Goal: Find specific page/section: Find specific page/section

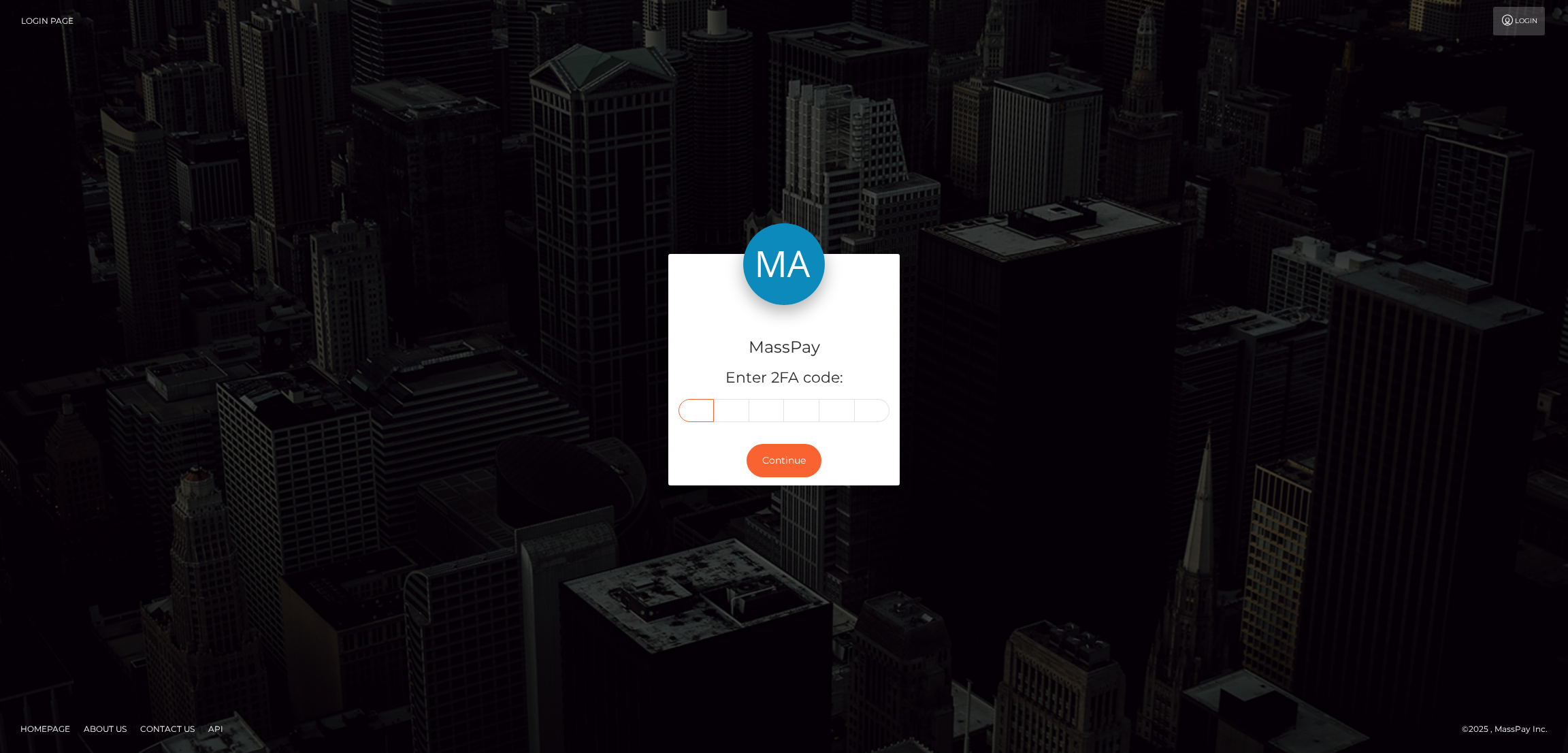
click at [694, 409] on input "text" at bounding box center [696, 411] width 36 height 23
paste input "8"
type input "8"
type input "2"
type input "0"
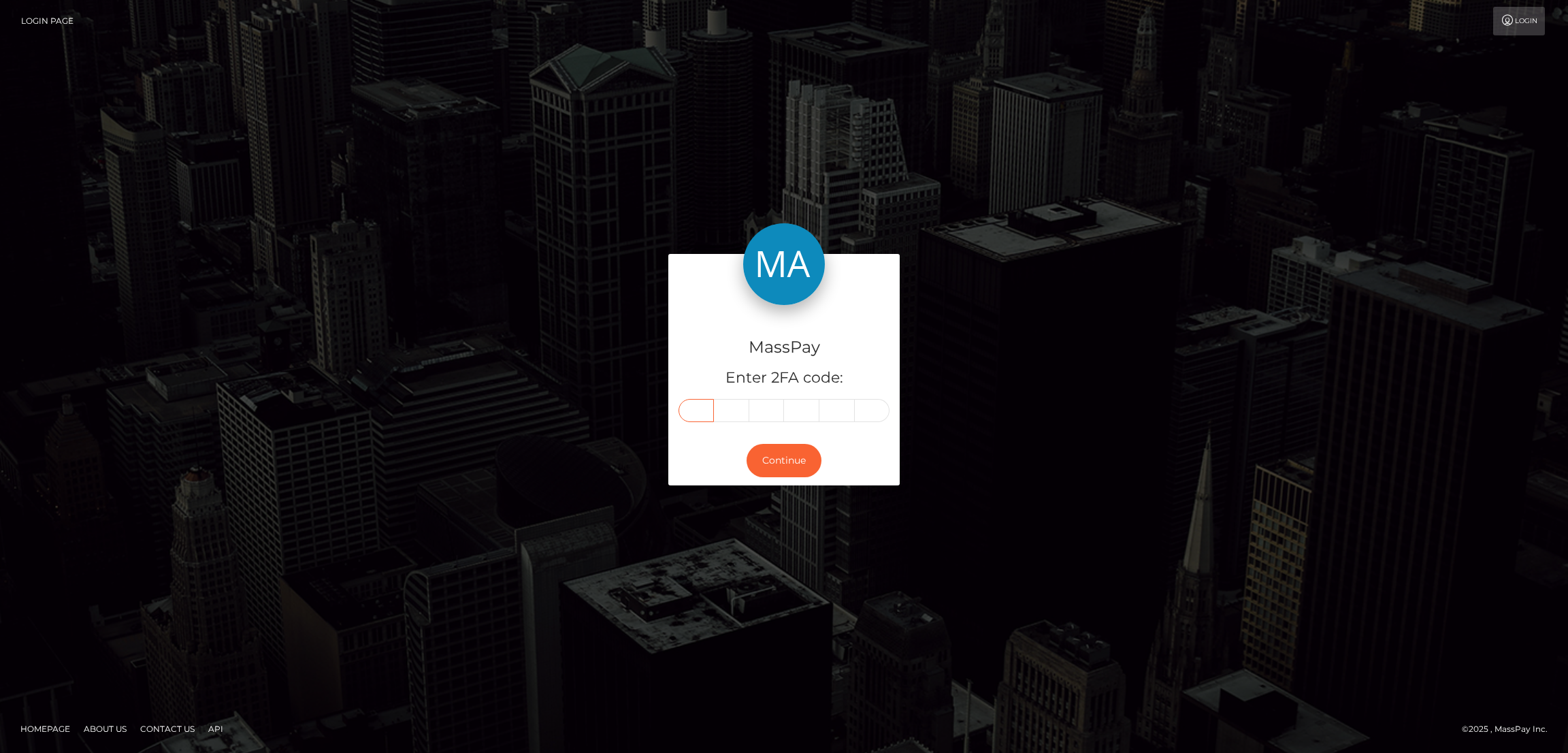
type input "0"
type input "9"
type input "7"
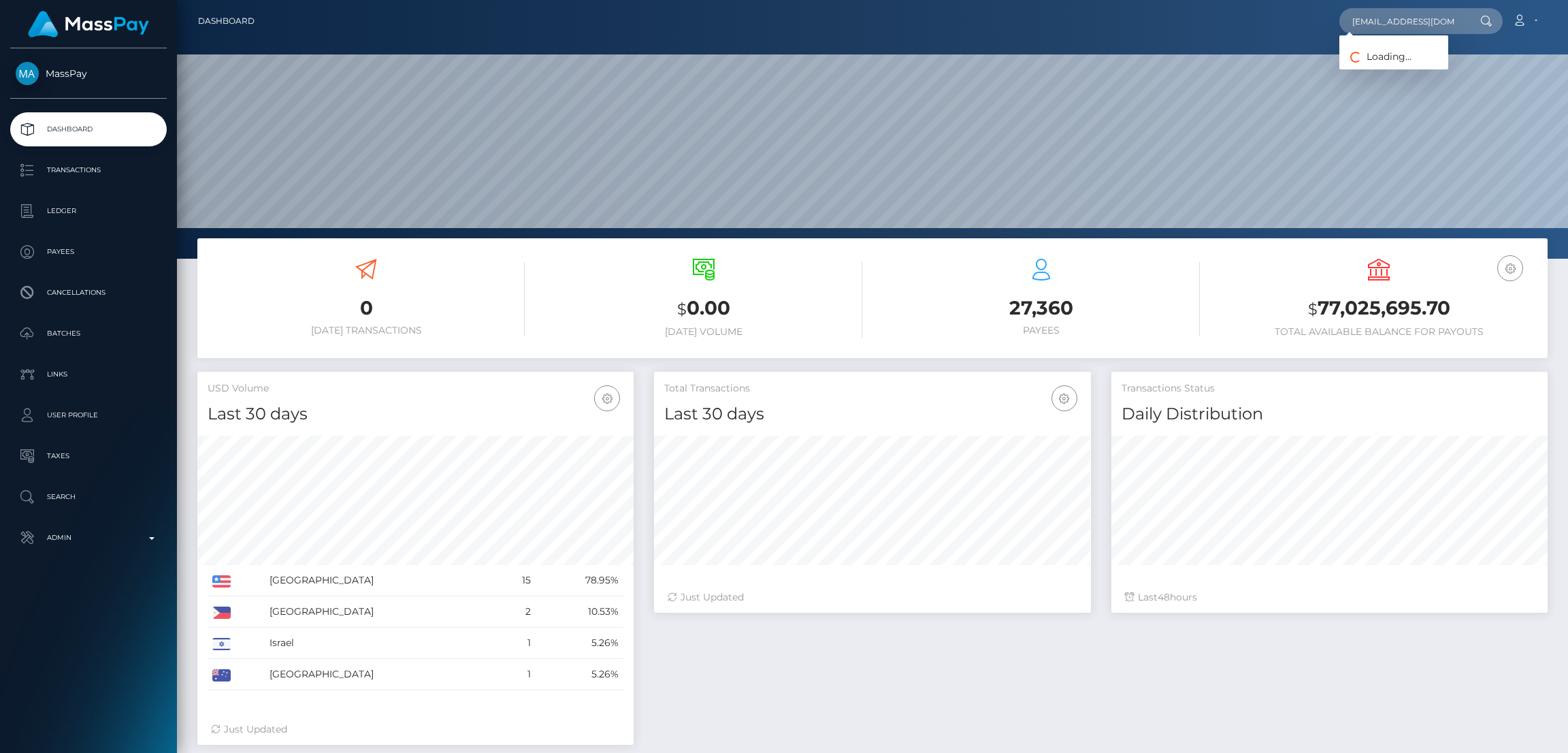
scroll to position [0, 18]
type input "goddessjulianne@gmail.com"
click at [1371, 66] on link "RASIL ONLINE S.R.L." at bounding box center [1397, 70] width 117 height 26
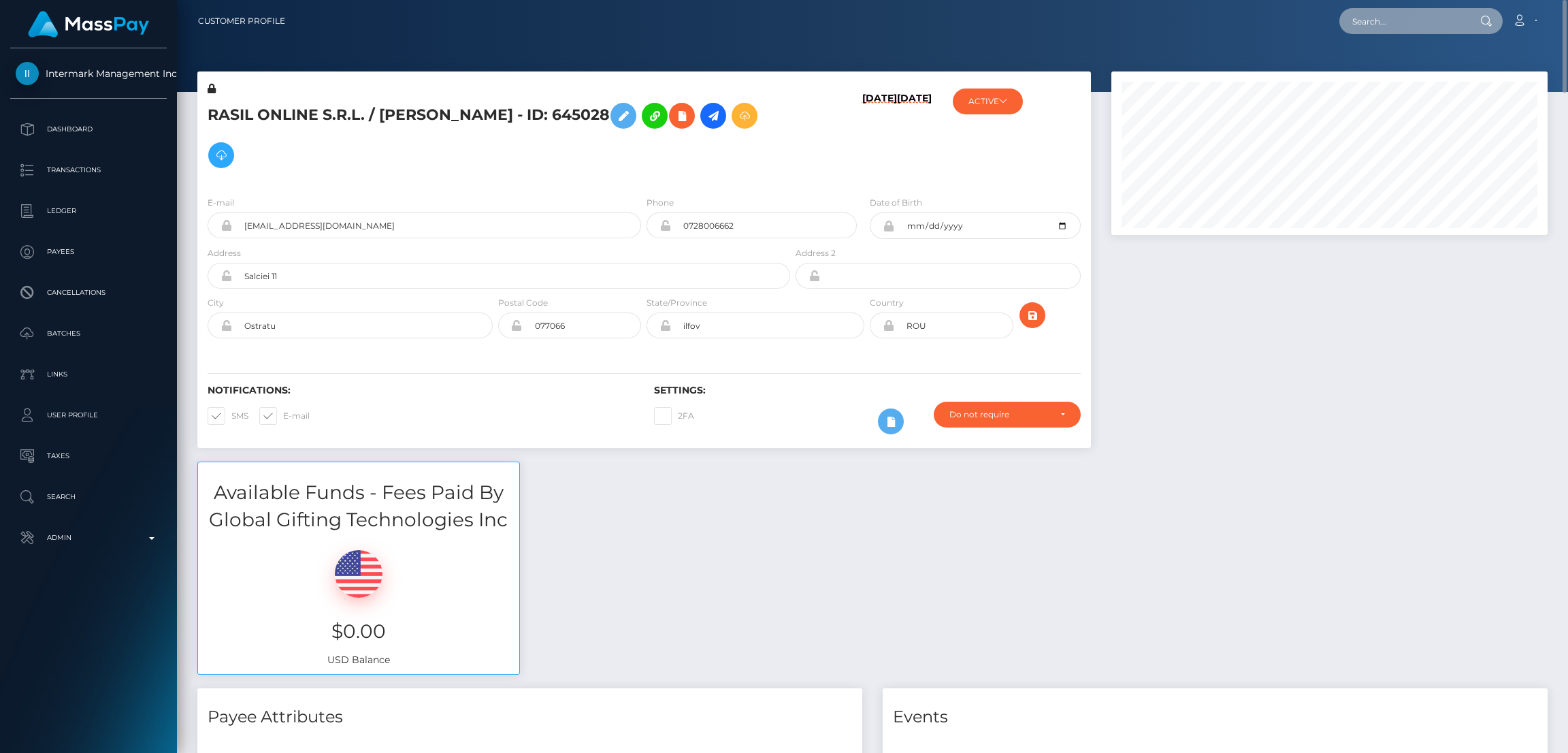
click at [1397, 21] on input "text" at bounding box center [1402, 20] width 128 height 26
paste input "[EMAIL_ADDRESS][DOMAIN_NAME]"
type input "[EMAIL_ADDRESS][DOMAIN_NAME]"
click at [1386, 67] on link "Ryan Macgregor-Wright" at bounding box center [1393, 70] width 109 height 26
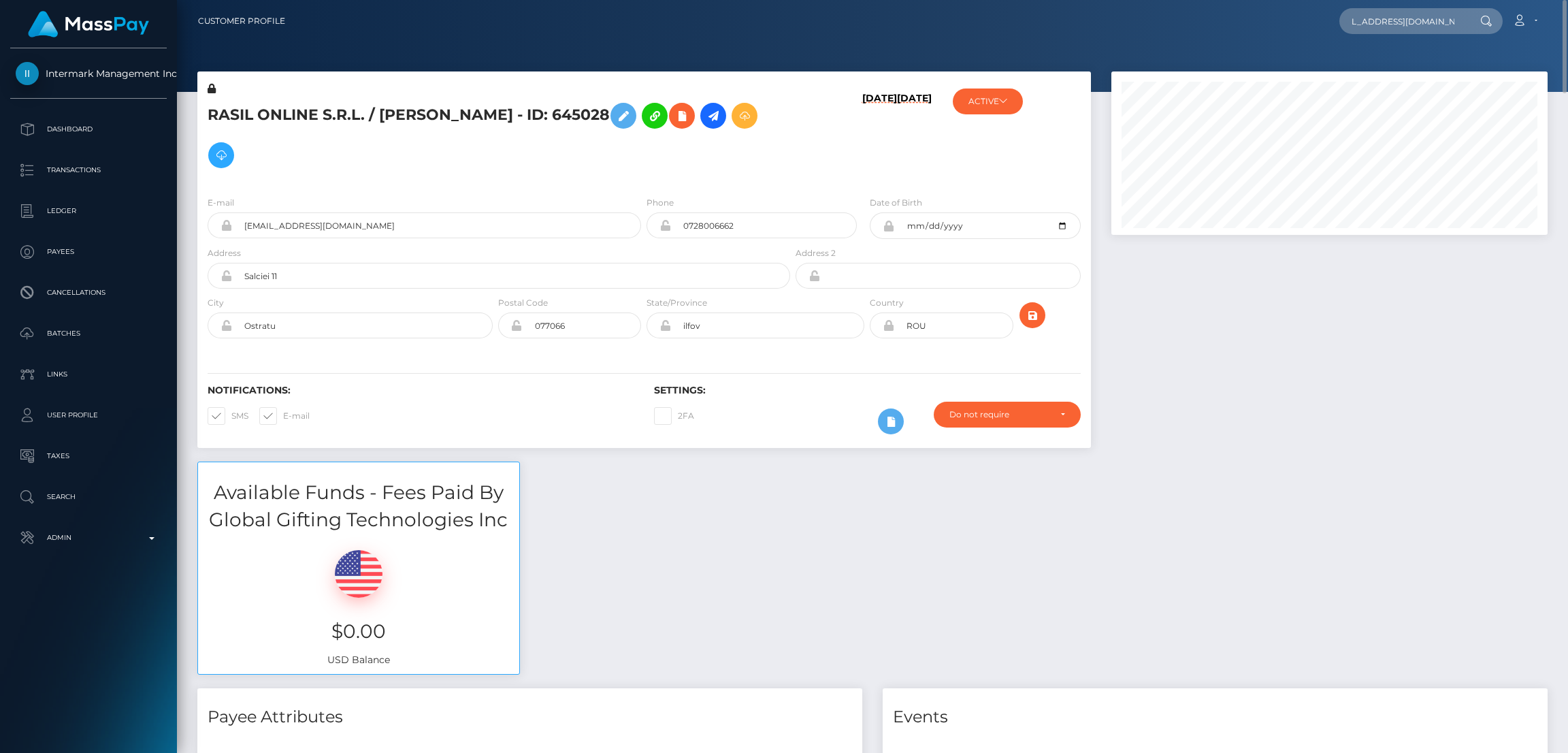
scroll to position [0, 0]
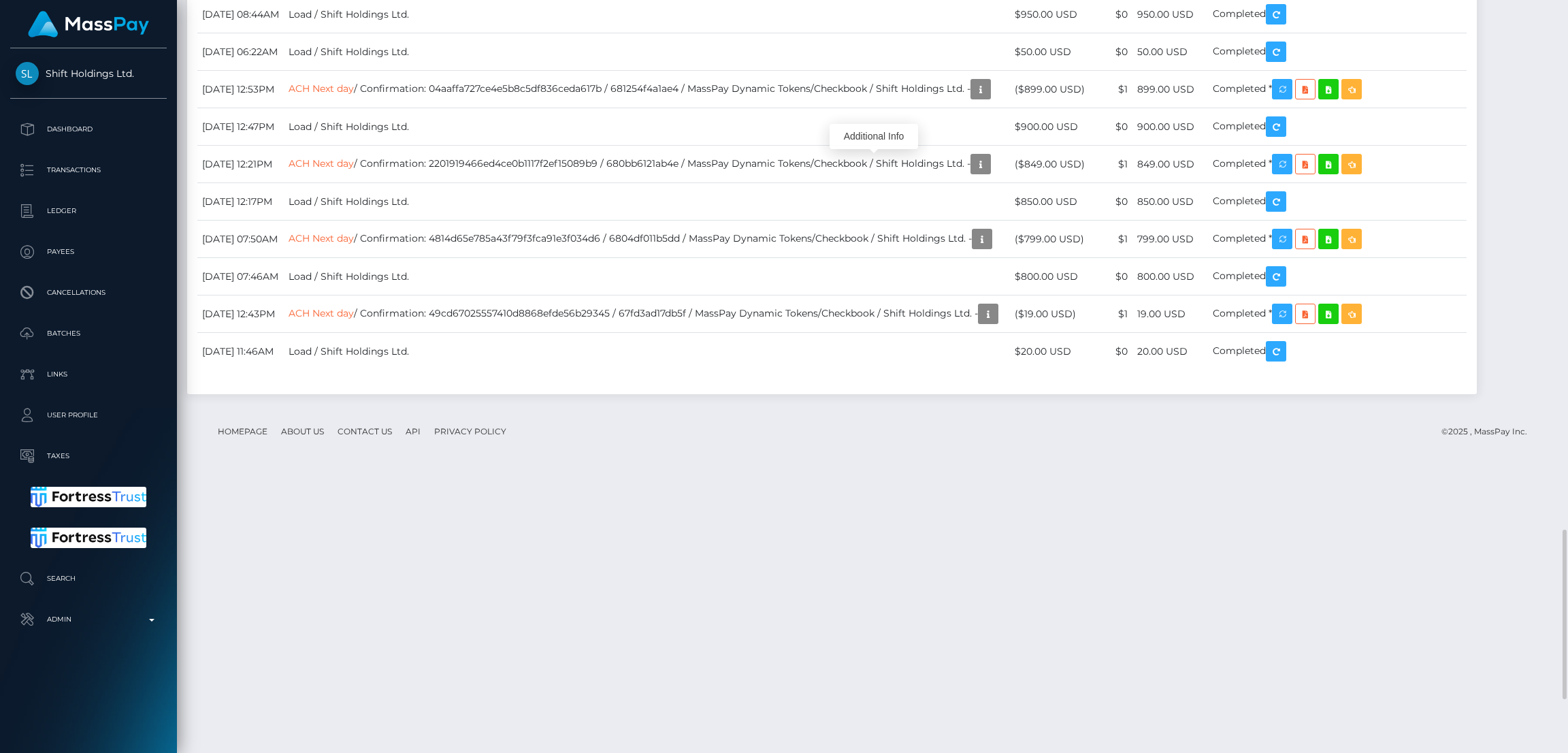
scroll to position [163, 436]
click at [879, 135] on div "Additional Info" at bounding box center [873, 136] width 88 height 26
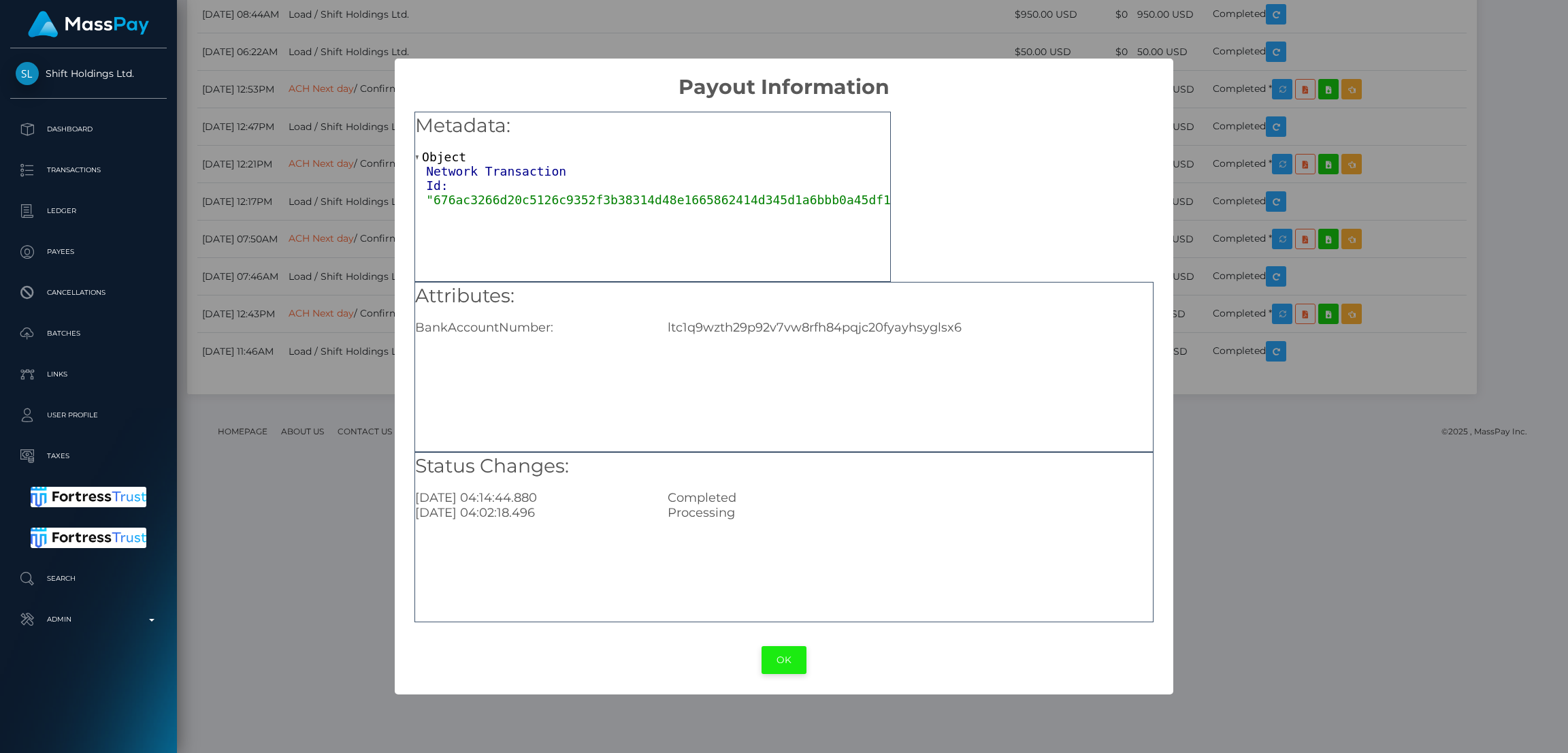
click at [786, 660] on button "OK" at bounding box center [784, 660] width 45 height 28
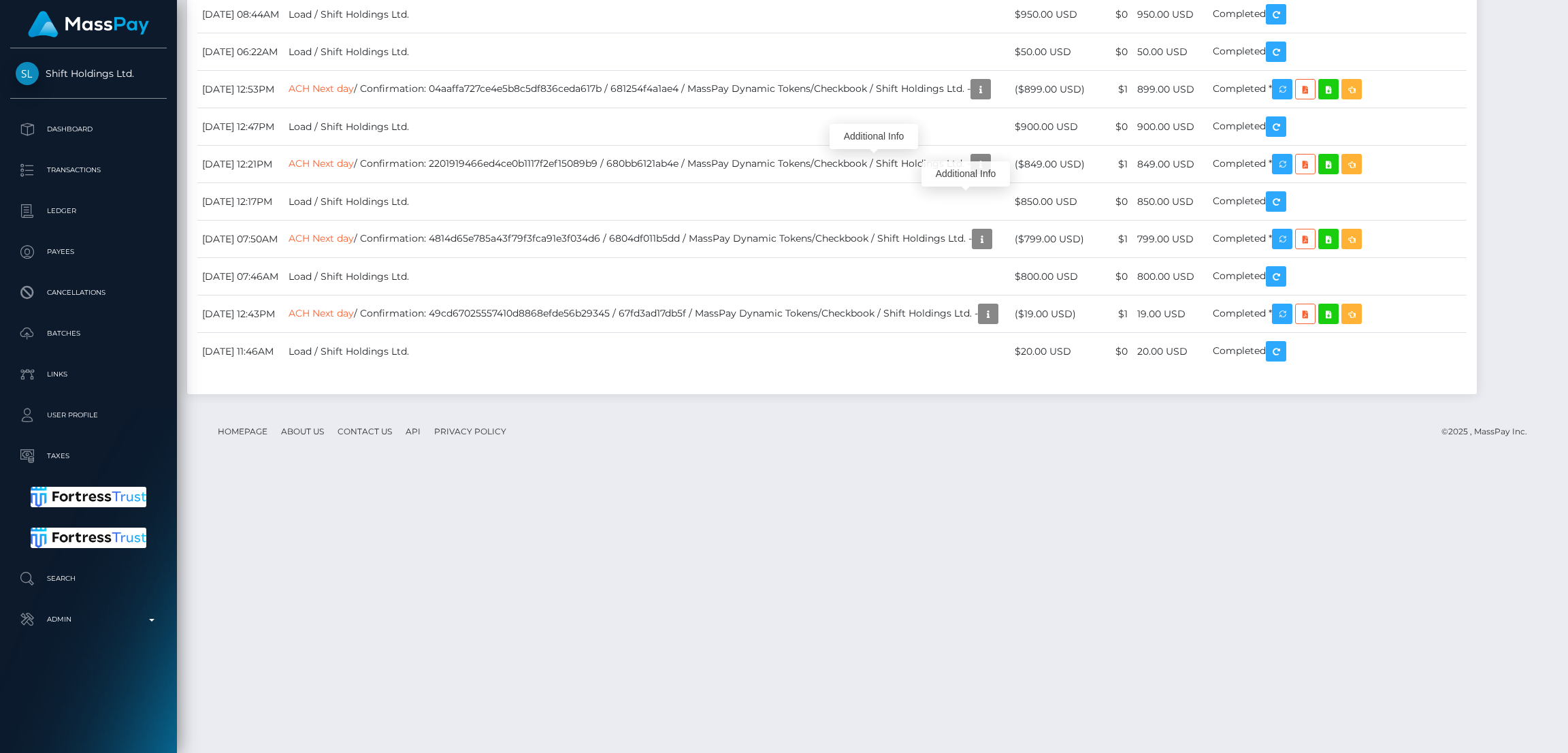
drag, startPoint x: 963, startPoint y: 227, endPoint x: 956, endPoint y: 174, distance: 53.5
click at [959, 173] on div "Additional Info" at bounding box center [965, 174] width 88 height 26
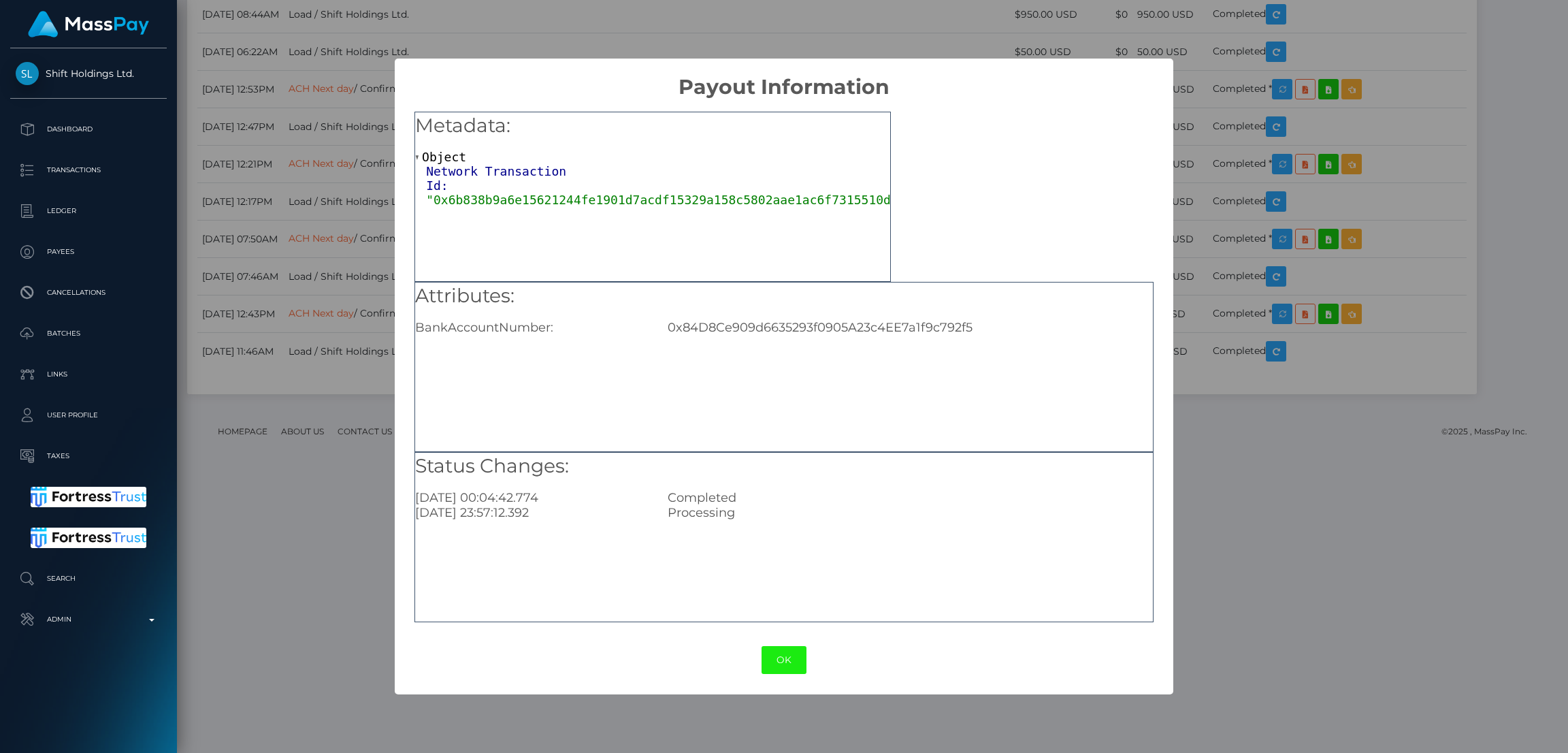
drag, startPoint x: 785, startPoint y: 672, endPoint x: 787, endPoint y: 663, distance: 9.2
click at [785, 671] on button "OK" at bounding box center [784, 660] width 45 height 28
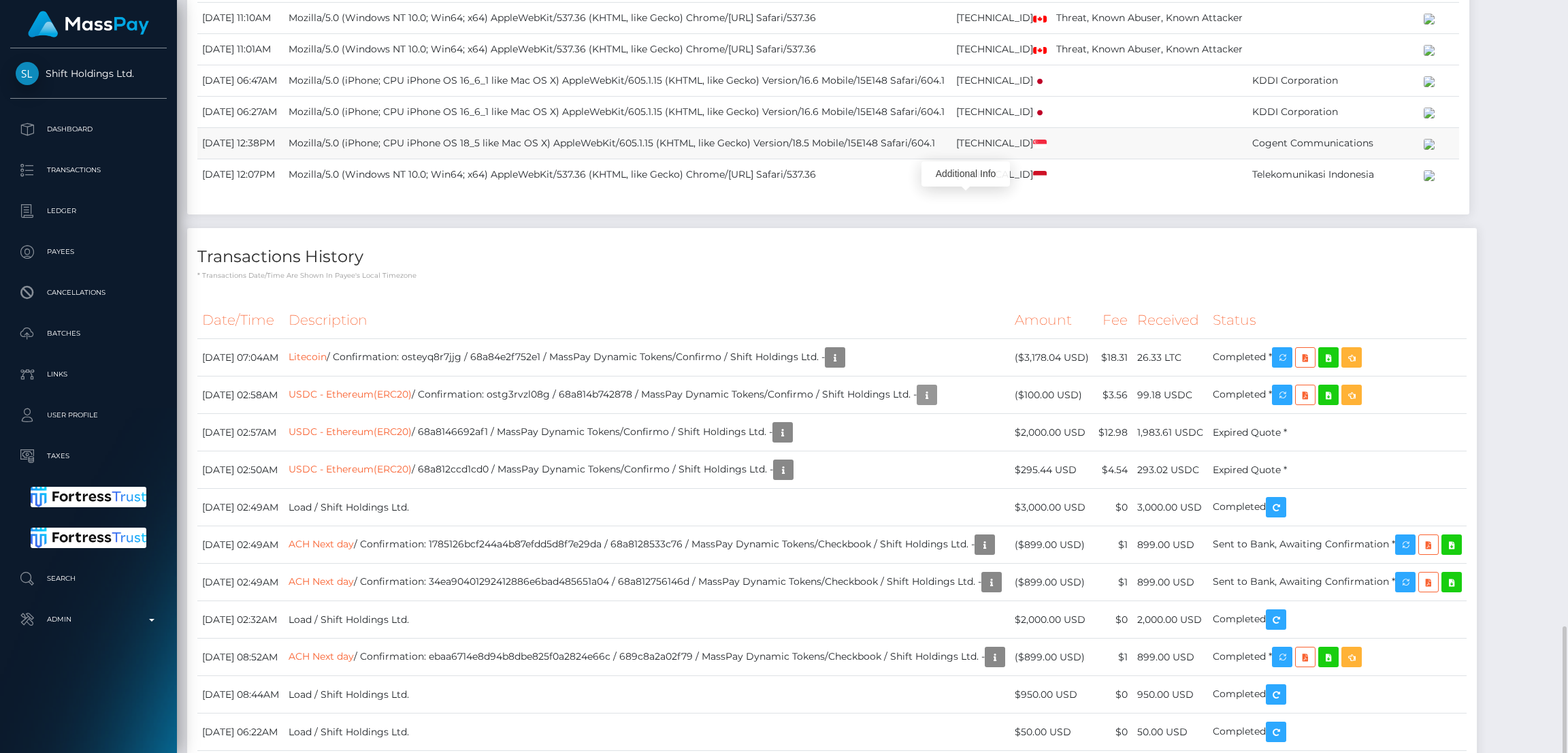
scroll to position [1974, 0]
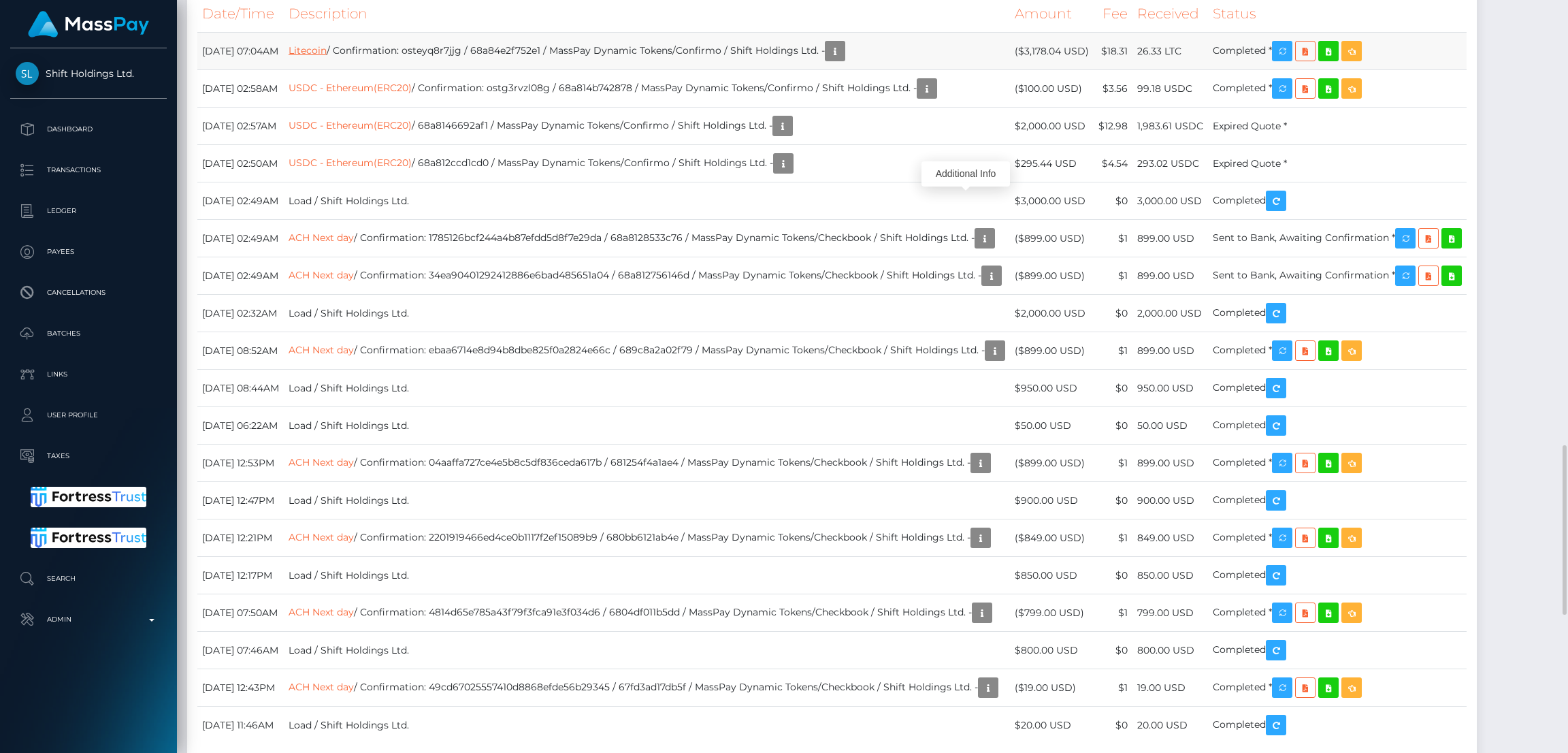
click at [327, 56] on link "Litecoin" at bounding box center [308, 50] width 38 height 12
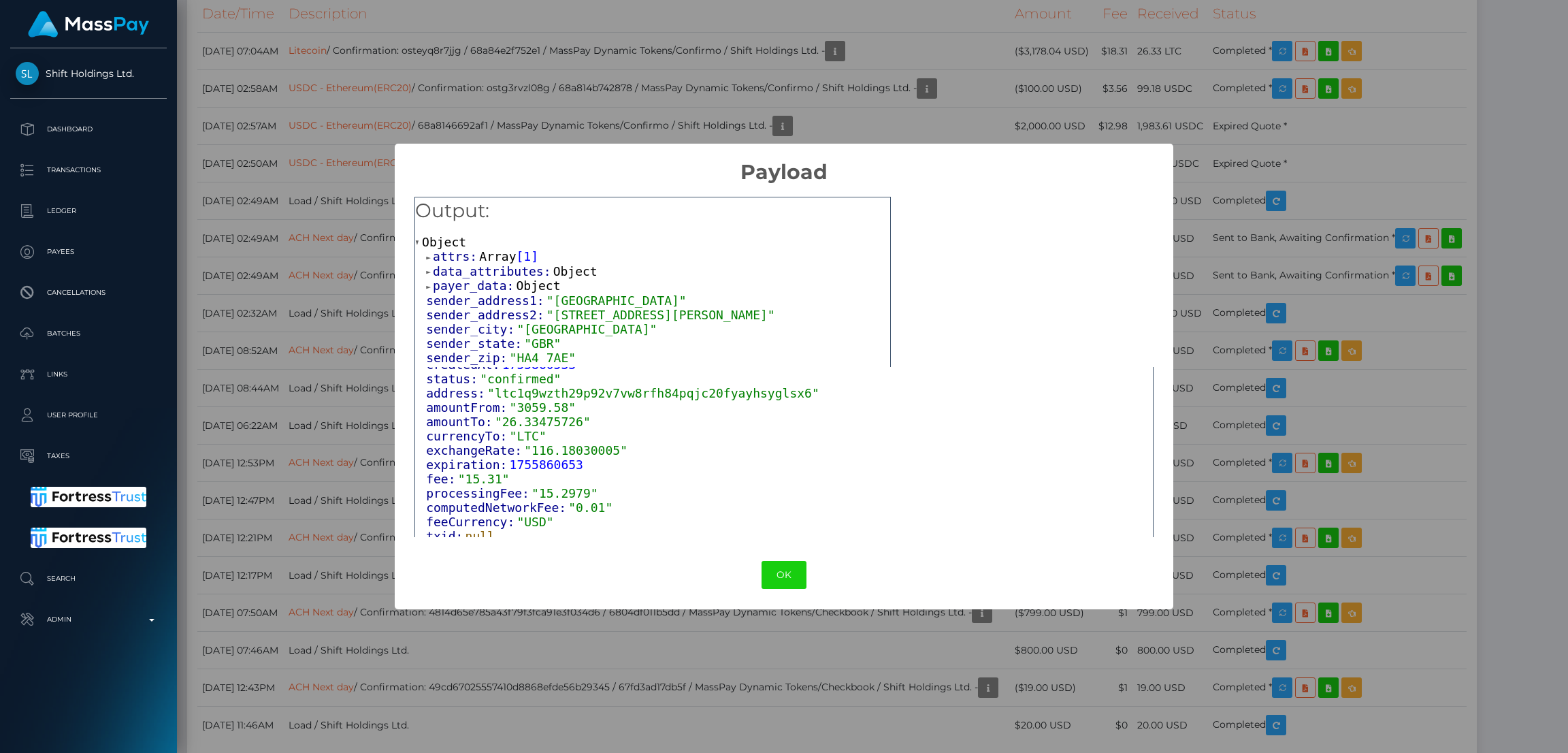
scroll to position [102, 0]
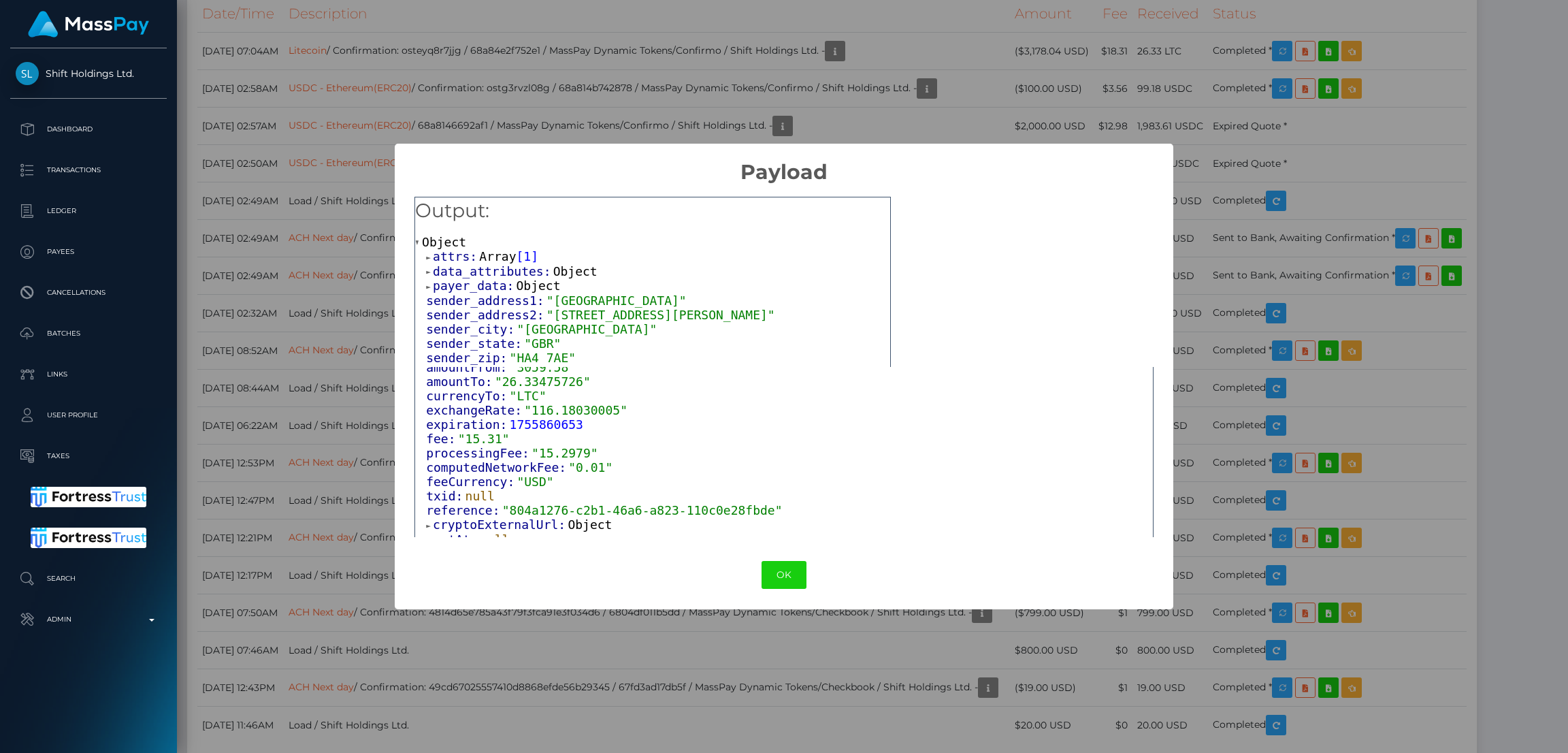
click at [573, 528] on span "Object" at bounding box center [589, 525] width 44 height 15
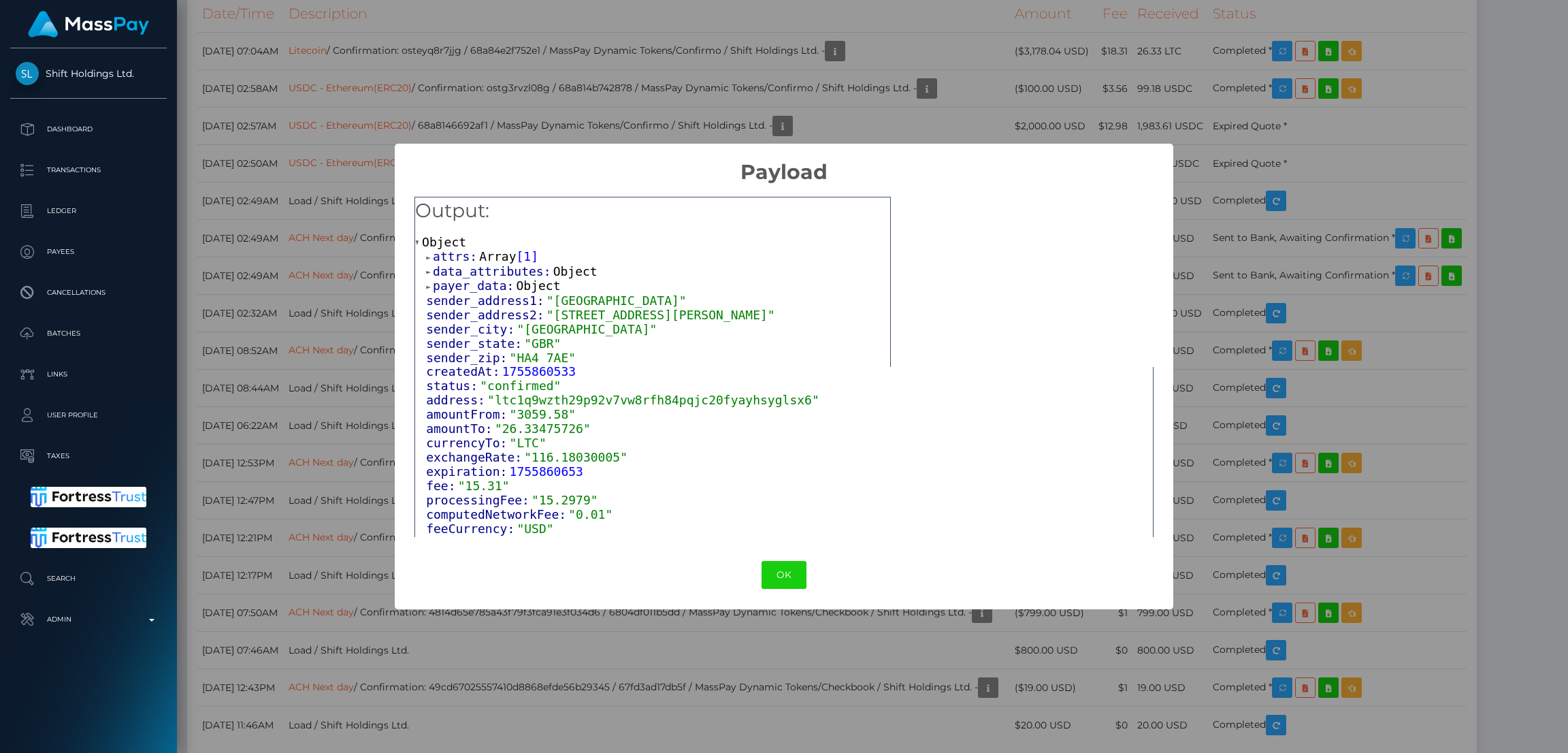
scroll to position [47, 0]
click at [554, 269] on span "Object" at bounding box center [575, 271] width 44 height 15
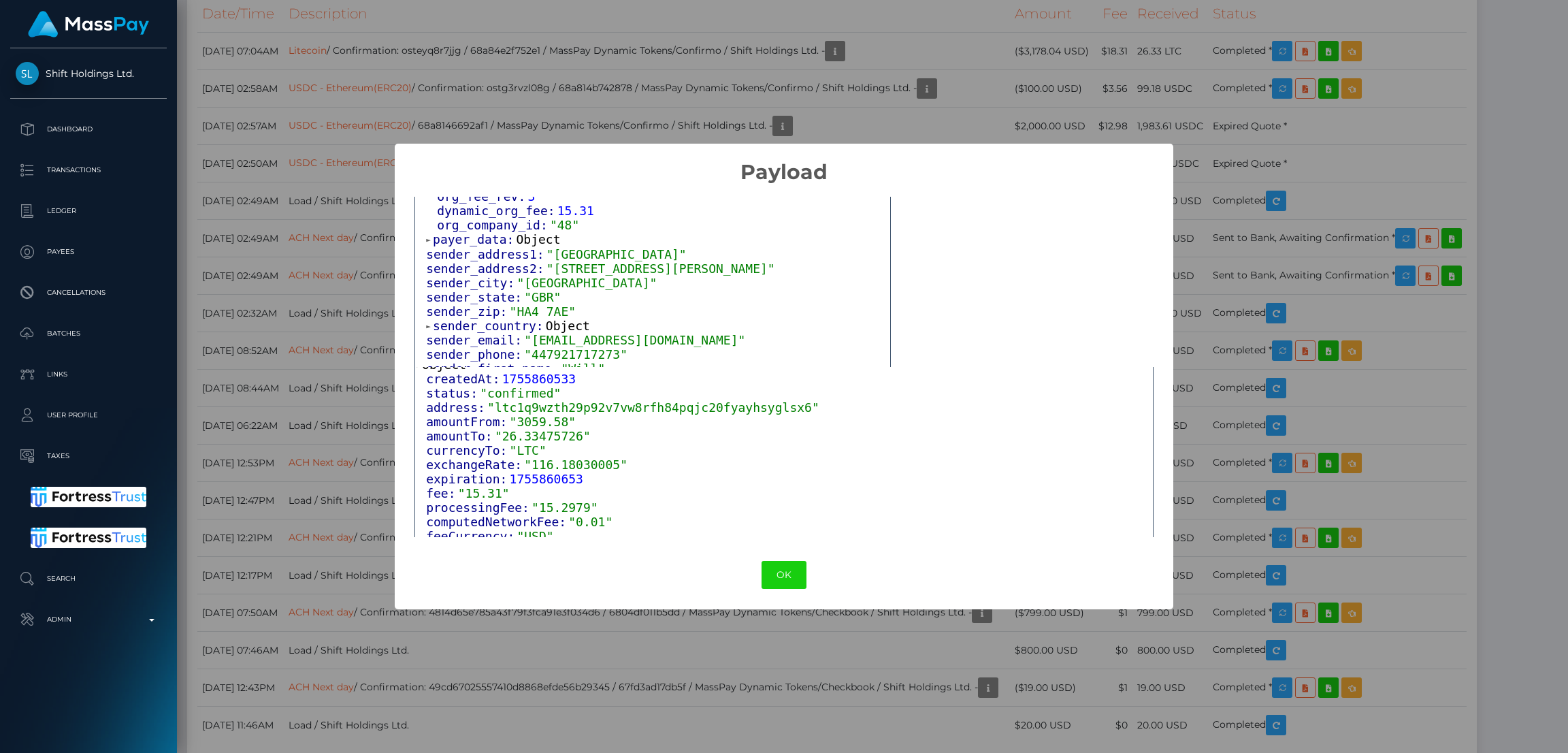
scroll to position [306, 0]
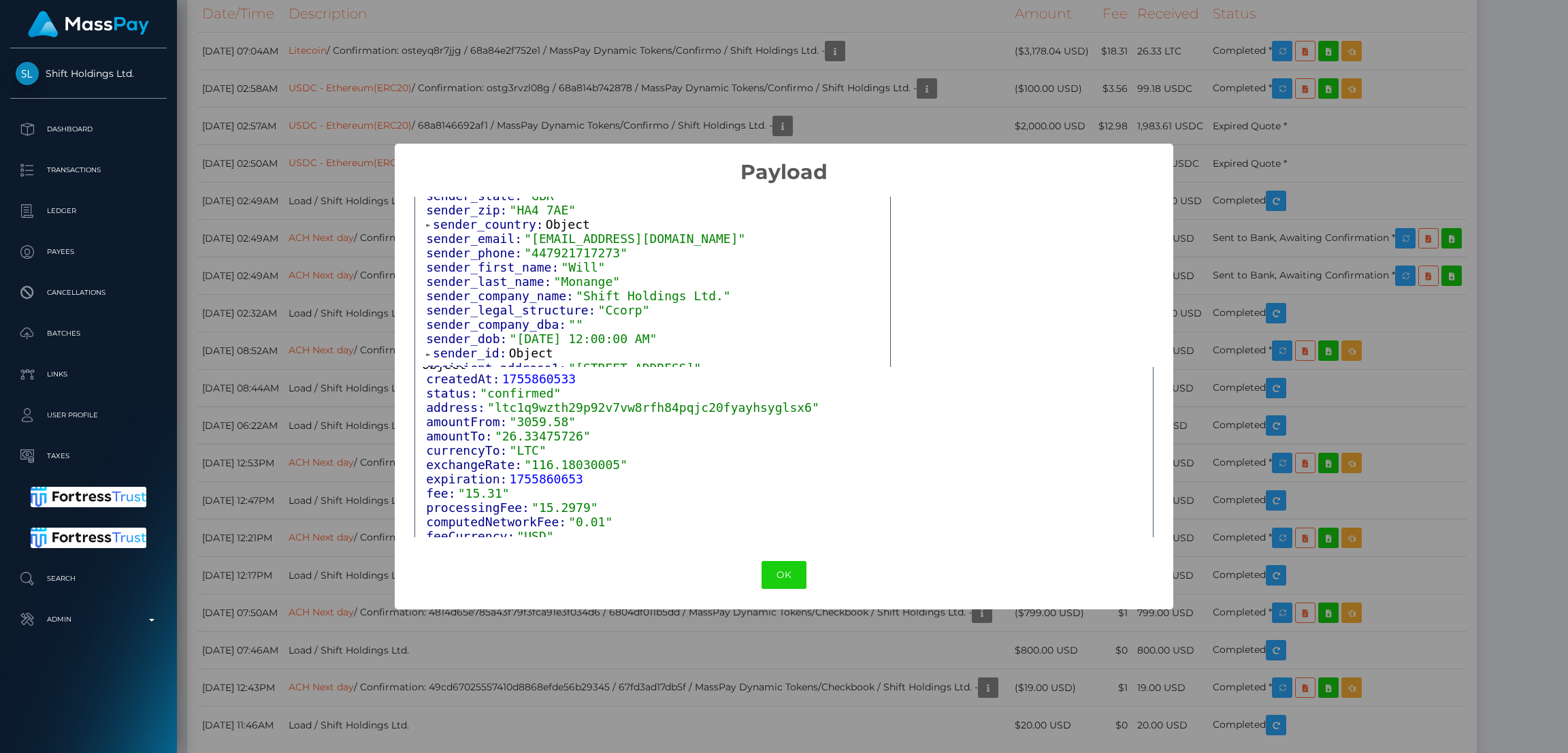
click at [554, 217] on span "Object" at bounding box center [567, 225] width 44 height 15
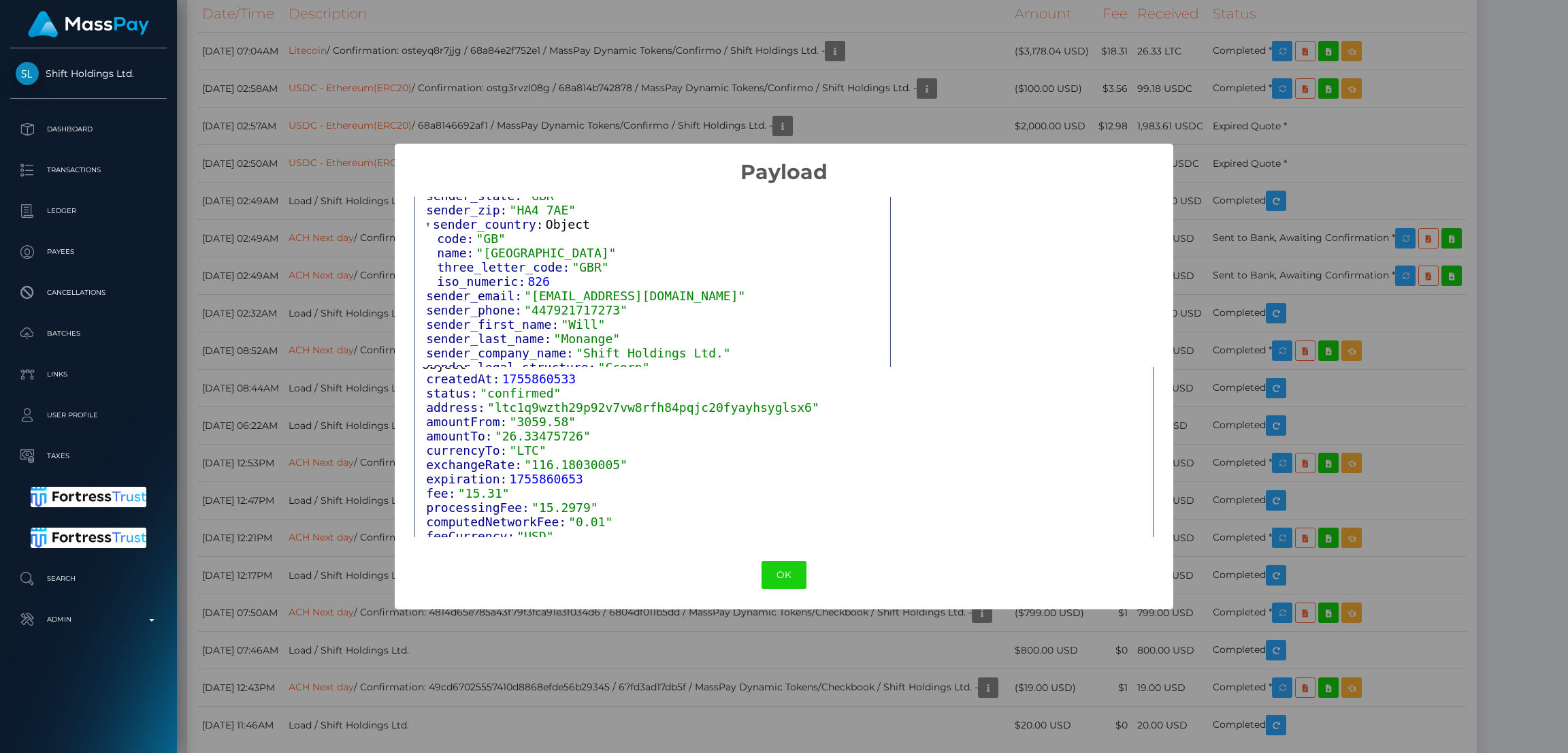
click at [703, 120] on div "× Payload Output: Object attrs: Array [ 1 ] data_attributes: Object org_fx_rev:…" at bounding box center [784, 376] width 1568 height 753
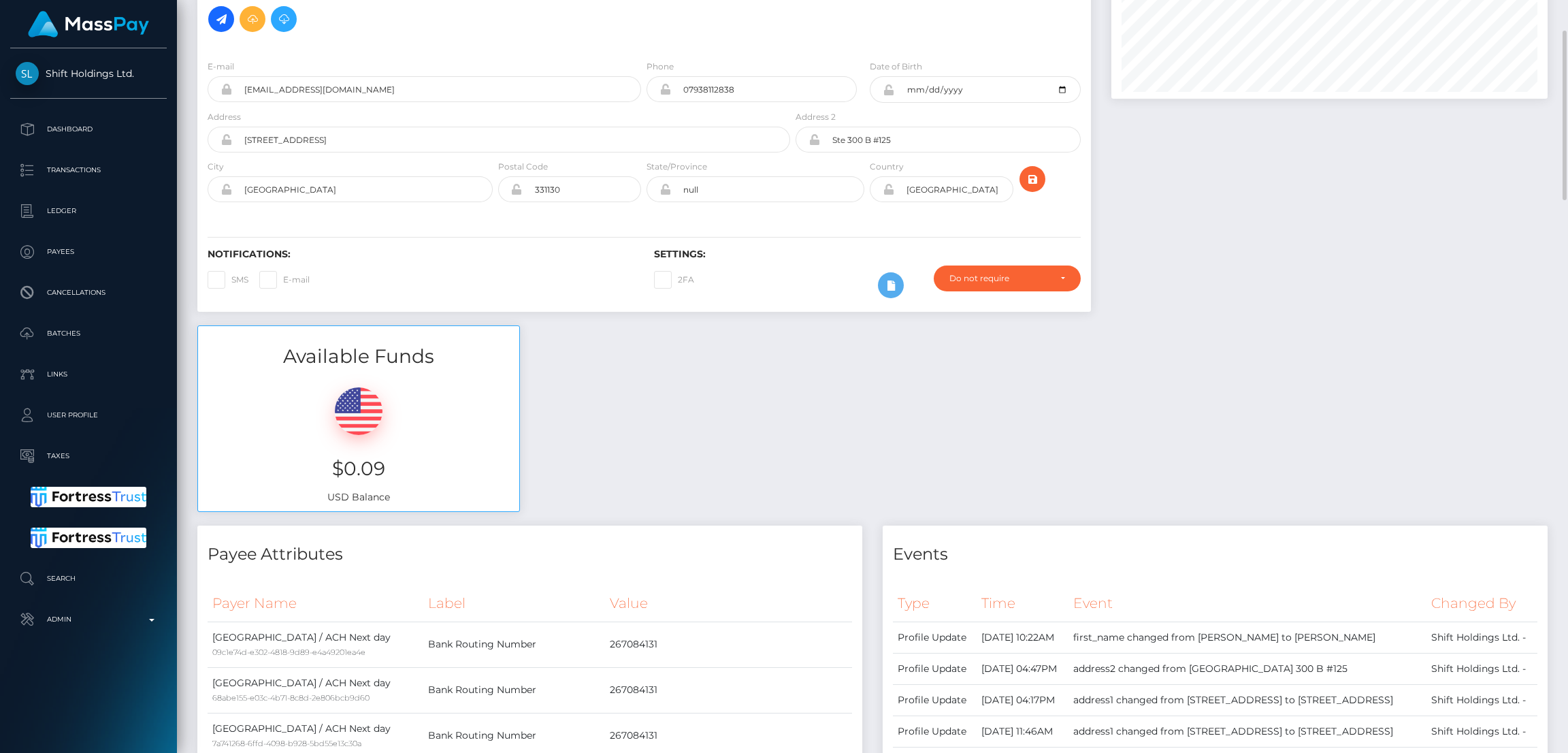
scroll to position [0, 0]
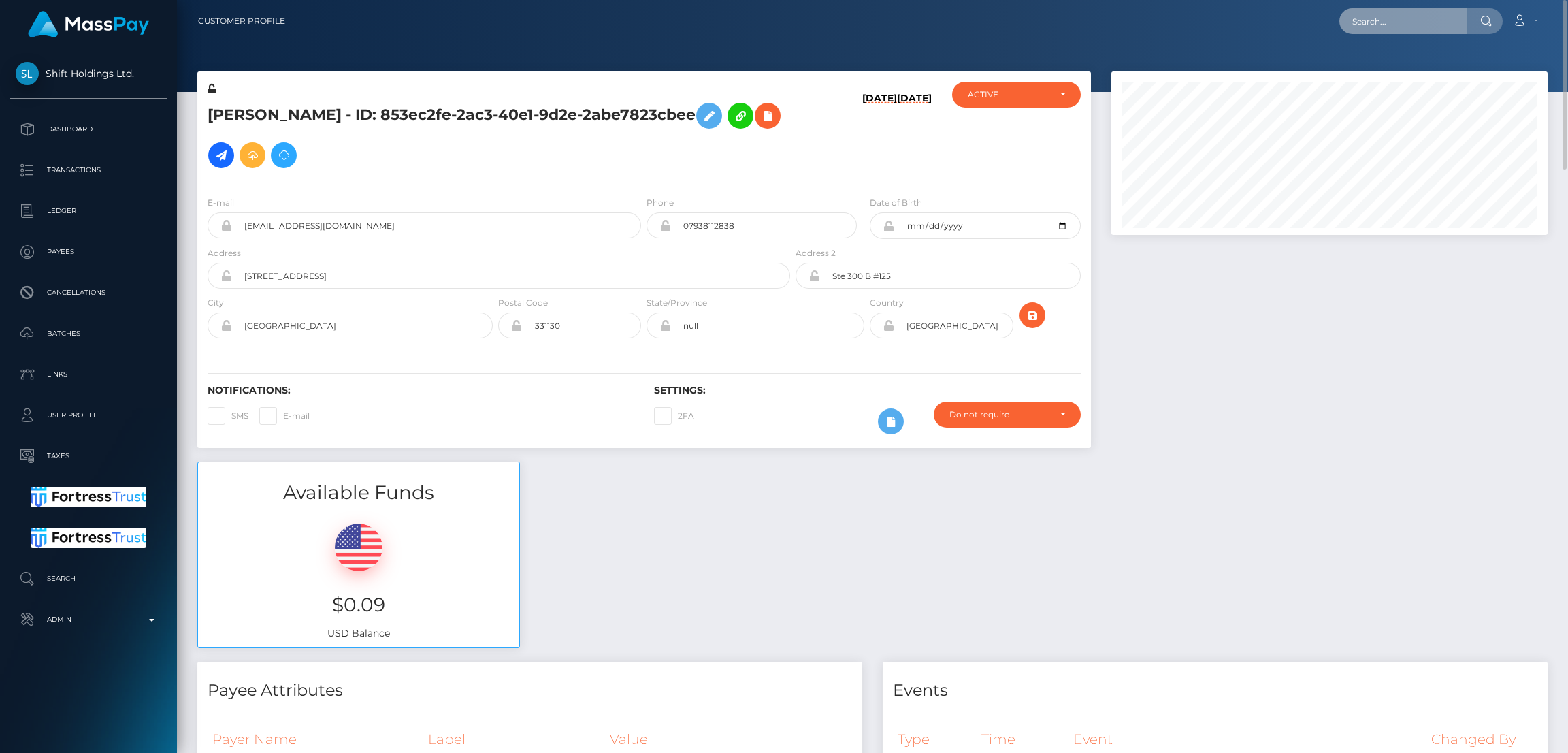
click at [1373, 26] on input "text" at bounding box center [1402, 20] width 128 height 26
paste input "27f82b36-1dbc-4044-af77-6eb0b1989d25"
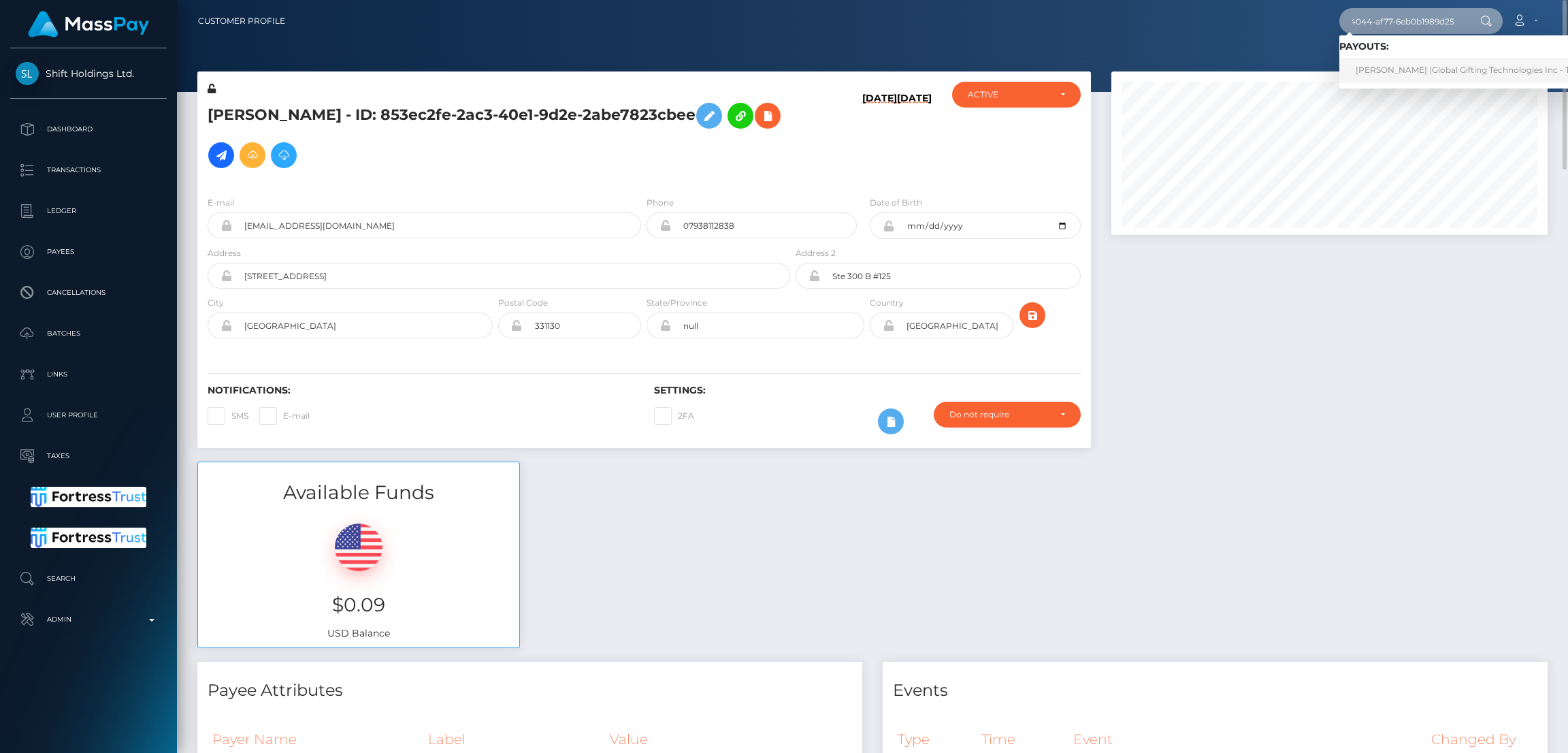
type input "27f82b36-1dbc-4044-af77-6eb0b1989d25"
click at [1391, 67] on link "ALICIA ELIZABETH CHILES (Global Gifting Technologies Inc - Throne)" at bounding box center [1476, 70] width 274 height 26
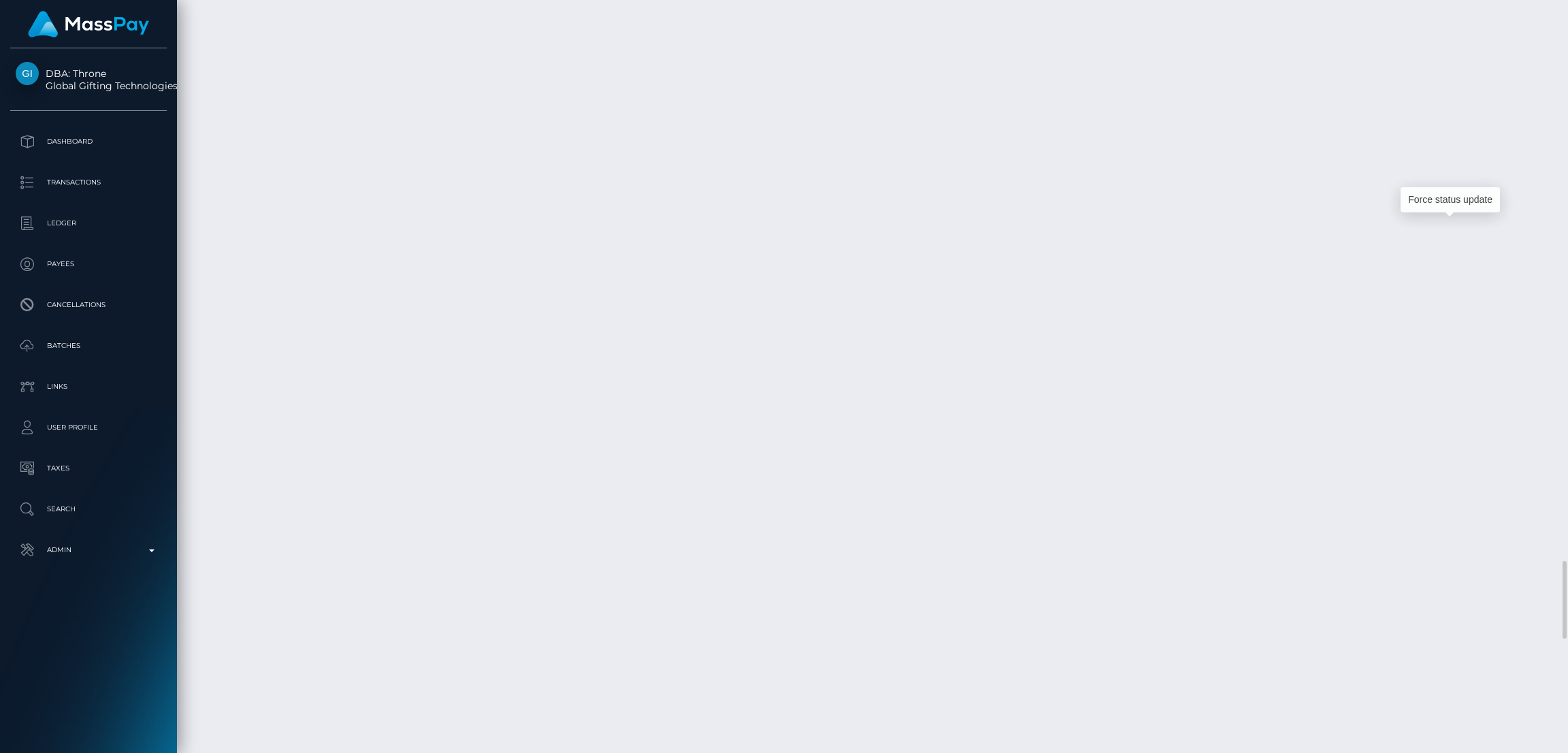
scroll to position [163, 436]
click at [1450, 199] on div "Force status update" at bounding box center [1450, 200] width 99 height 26
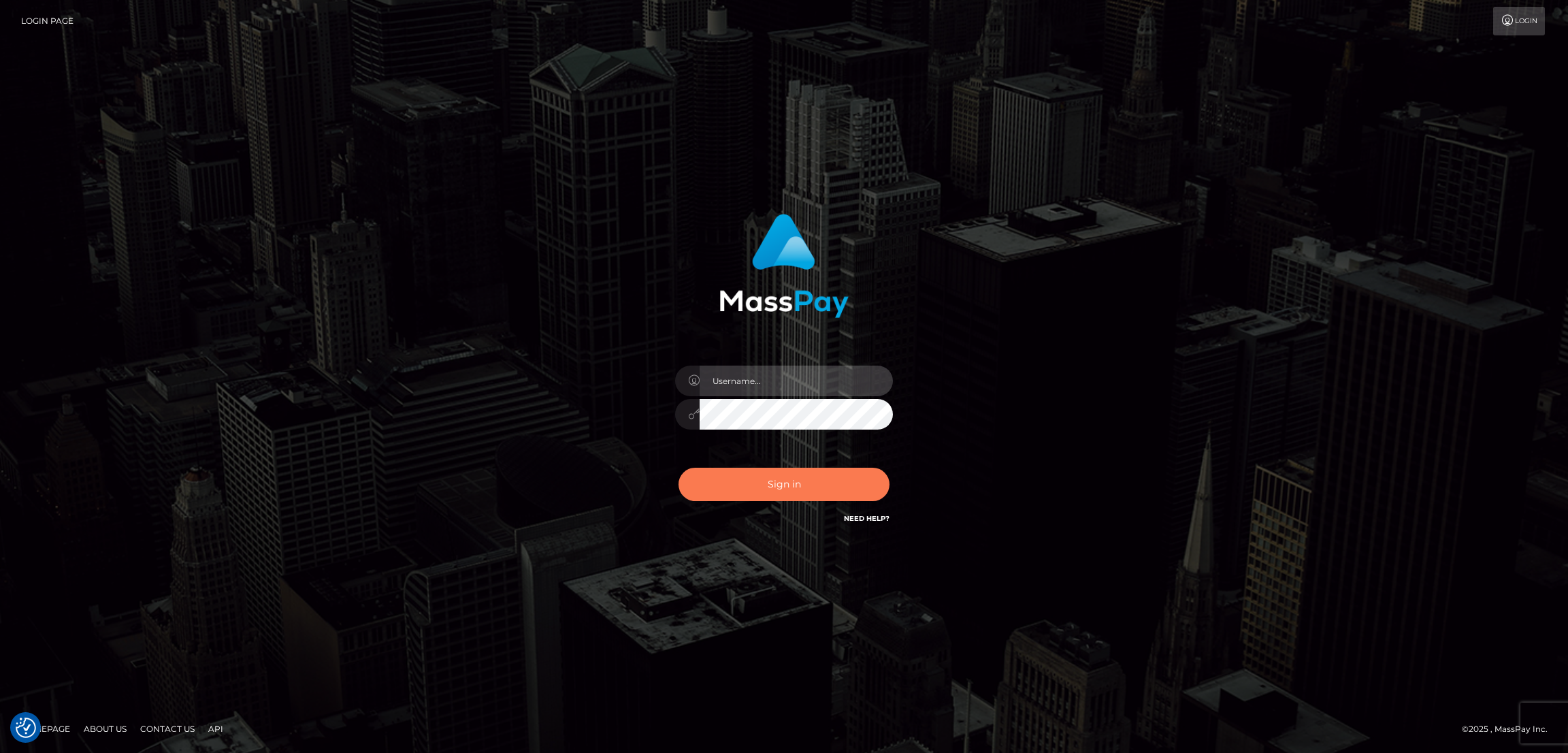
type input "[DOMAIN_NAME]"
click at [762, 484] on button "Sign in" at bounding box center [783, 484] width 211 height 34
type input "[DOMAIN_NAME]"
click at [815, 484] on button "Sign in" at bounding box center [783, 484] width 211 height 34
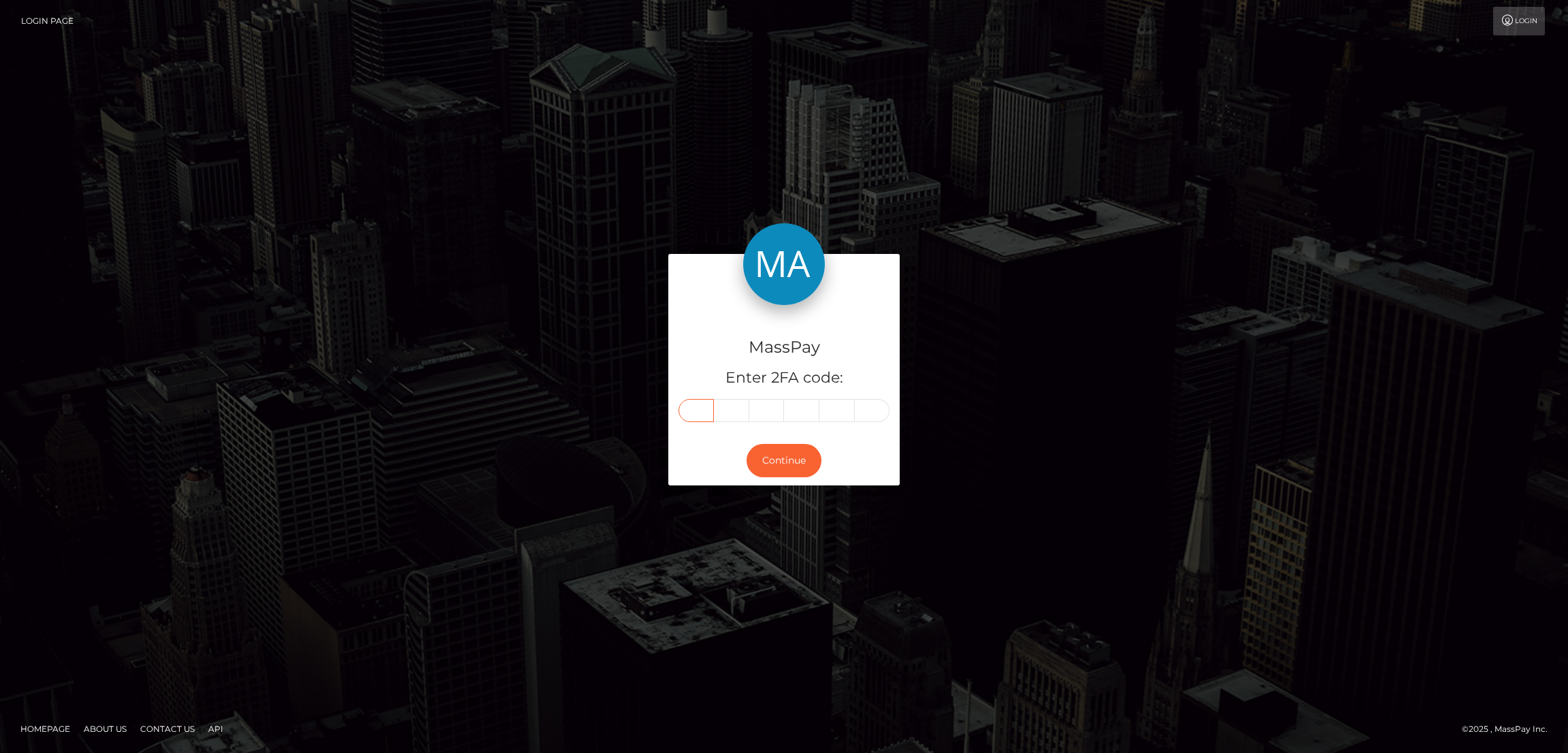
click at [703, 412] on input "text" at bounding box center [696, 411] width 36 height 23
paste input "4"
type input "4"
type input "9"
type input "1"
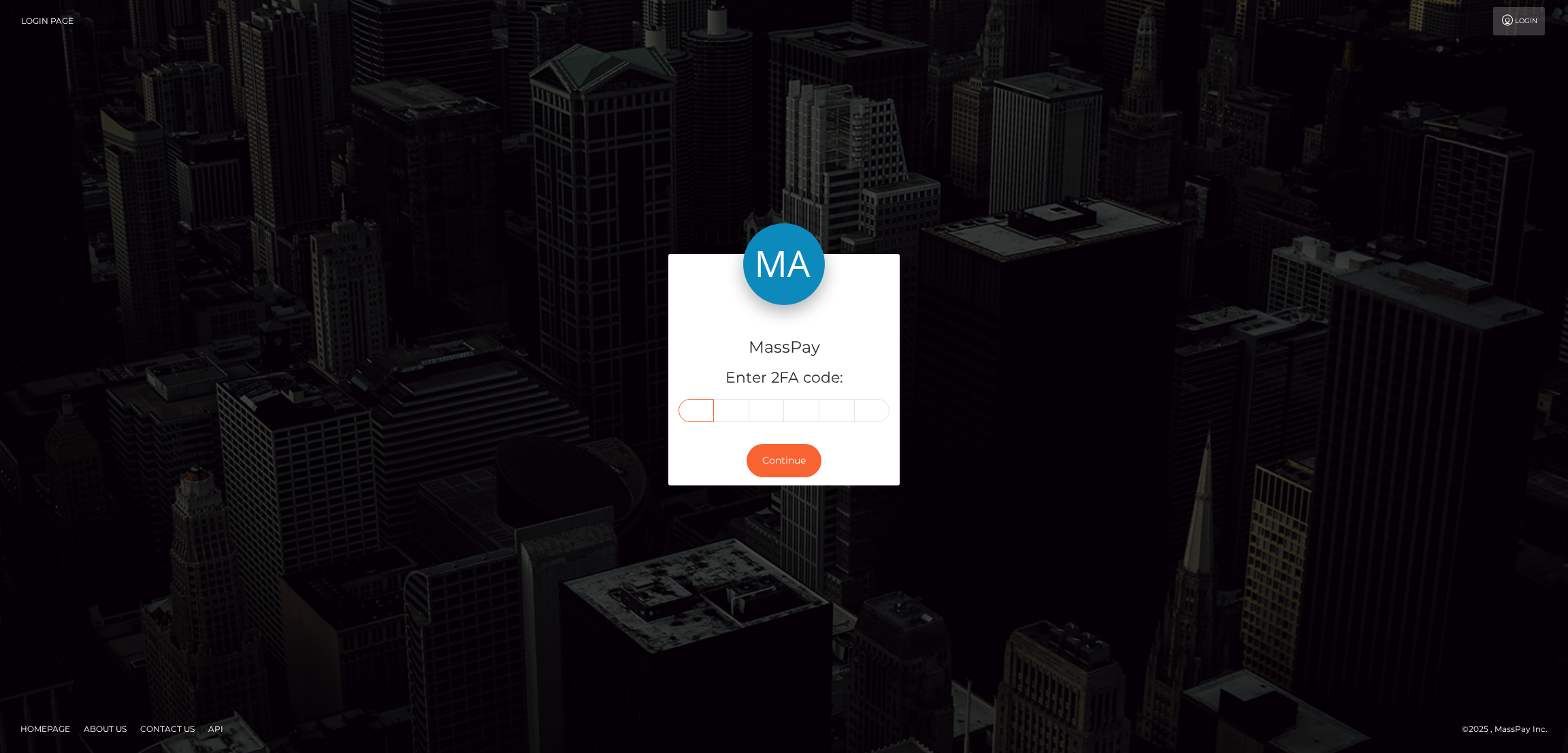
type input "2"
type input "6"
type input "4"
click at [786, 471] on button "Continue" at bounding box center [784, 460] width 75 height 34
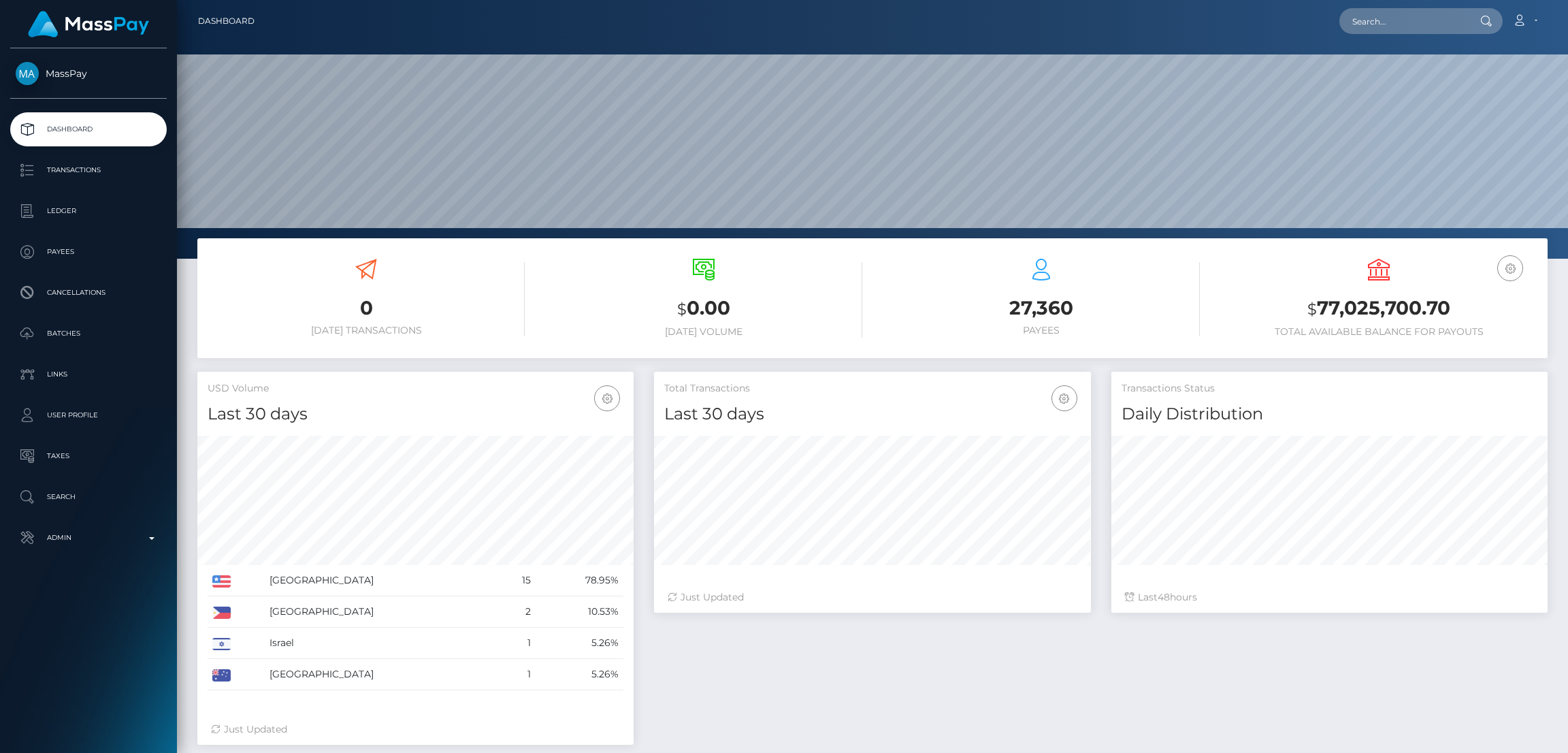
scroll to position [242, 436]
click at [1403, 26] on input "text" at bounding box center [1402, 20] width 128 height 26
paste input "[EMAIL_ADDRESS][DOMAIN_NAME]"
type input "[EMAIL_ADDRESS][DOMAIN_NAME]"
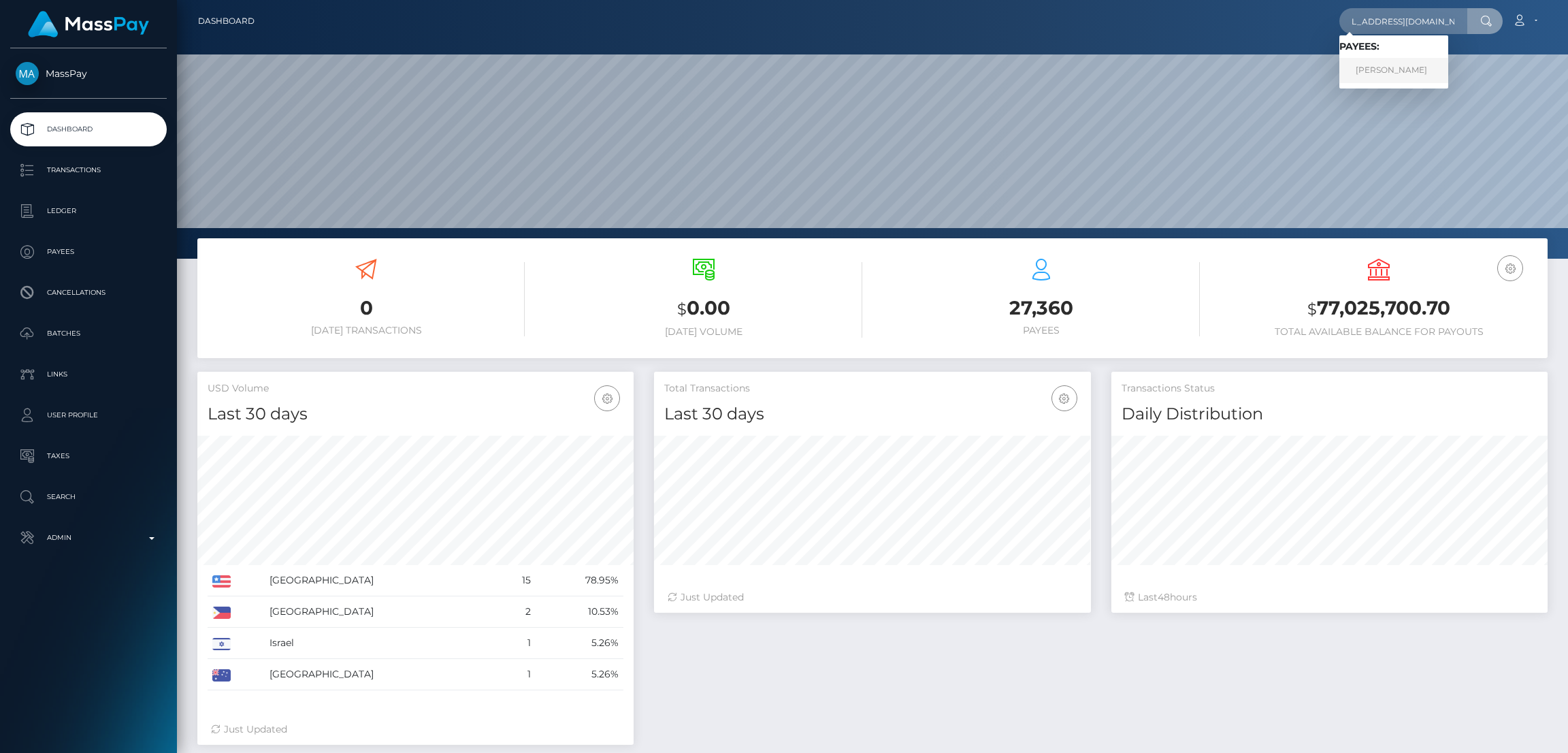
click at [1385, 67] on link "[PERSON_NAME]" at bounding box center [1393, 70] width 109 height 26
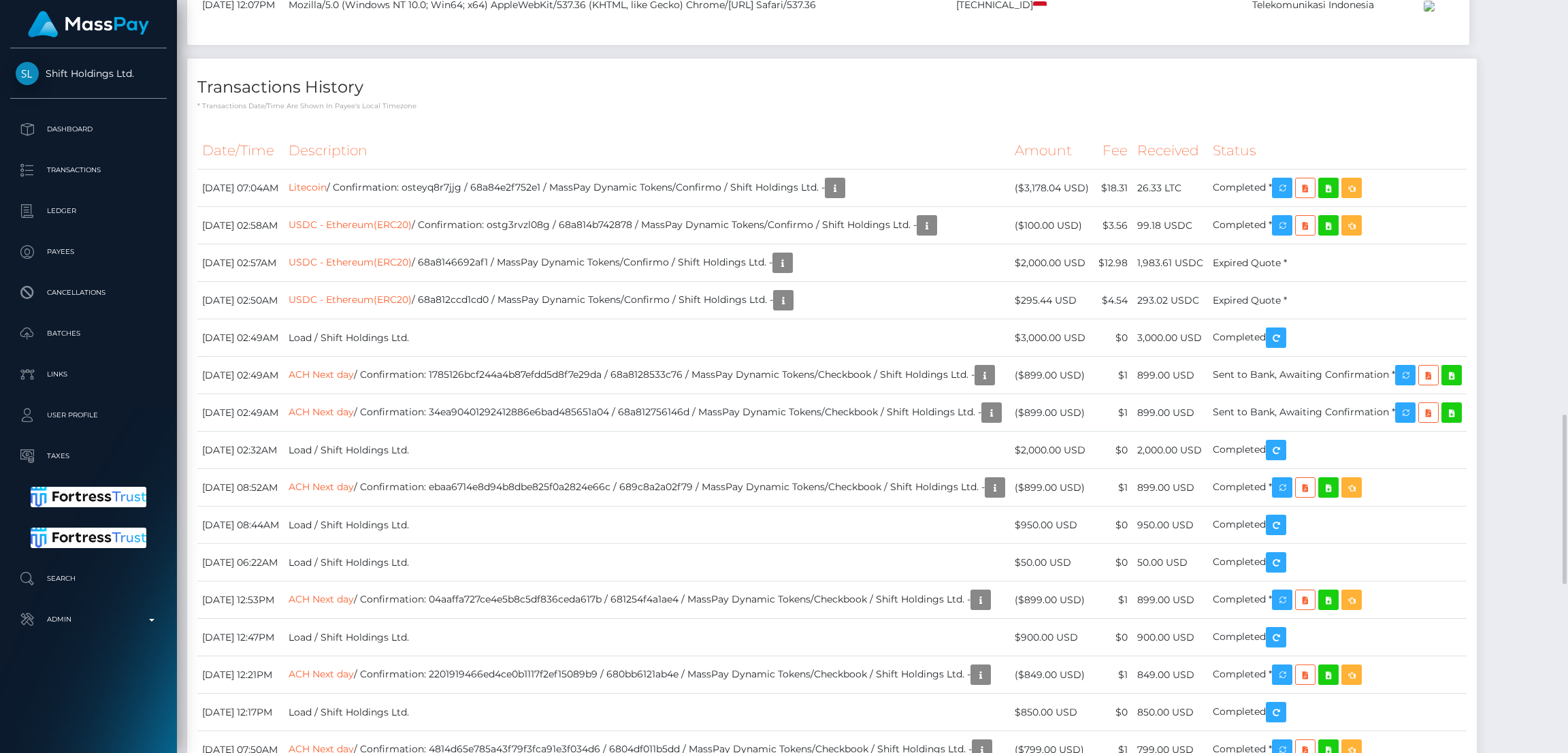
scroll to position [2144, 0]
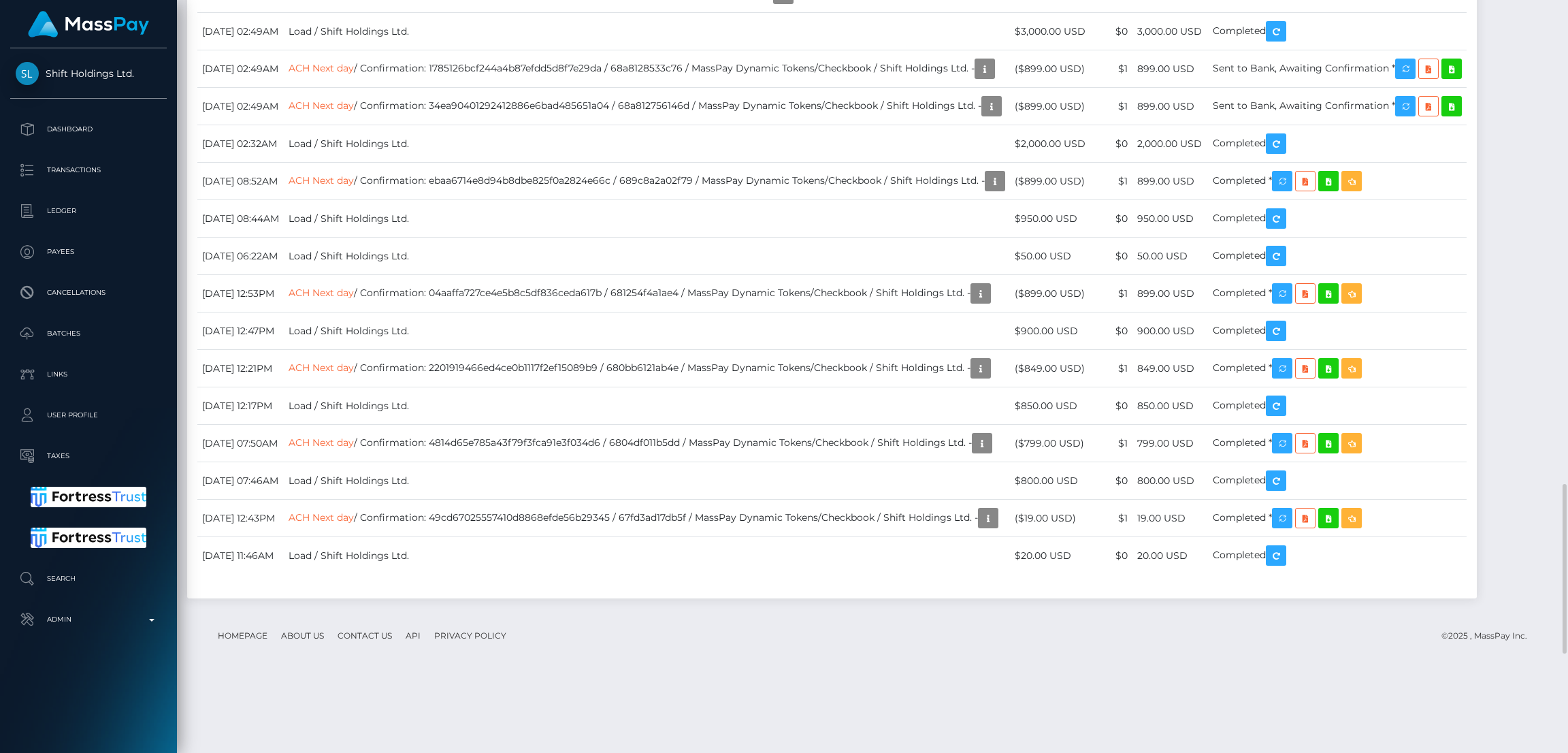
drag, startPoint x: 205, startPoint y: 393, endPoint x: 1309, endPoint y: 396, distance: 1104.0
drag, startPoint x: 1309, startPoint y: 396, endPoint x: 198, endPoint y: 389, distance: 1111.0
click at [198, 389] on div "Date/Time Description Amount Fee Received Status Litecoin USDC - Ethereum(ERC20)" at bounding box center [832, 206] width 1289 height 783
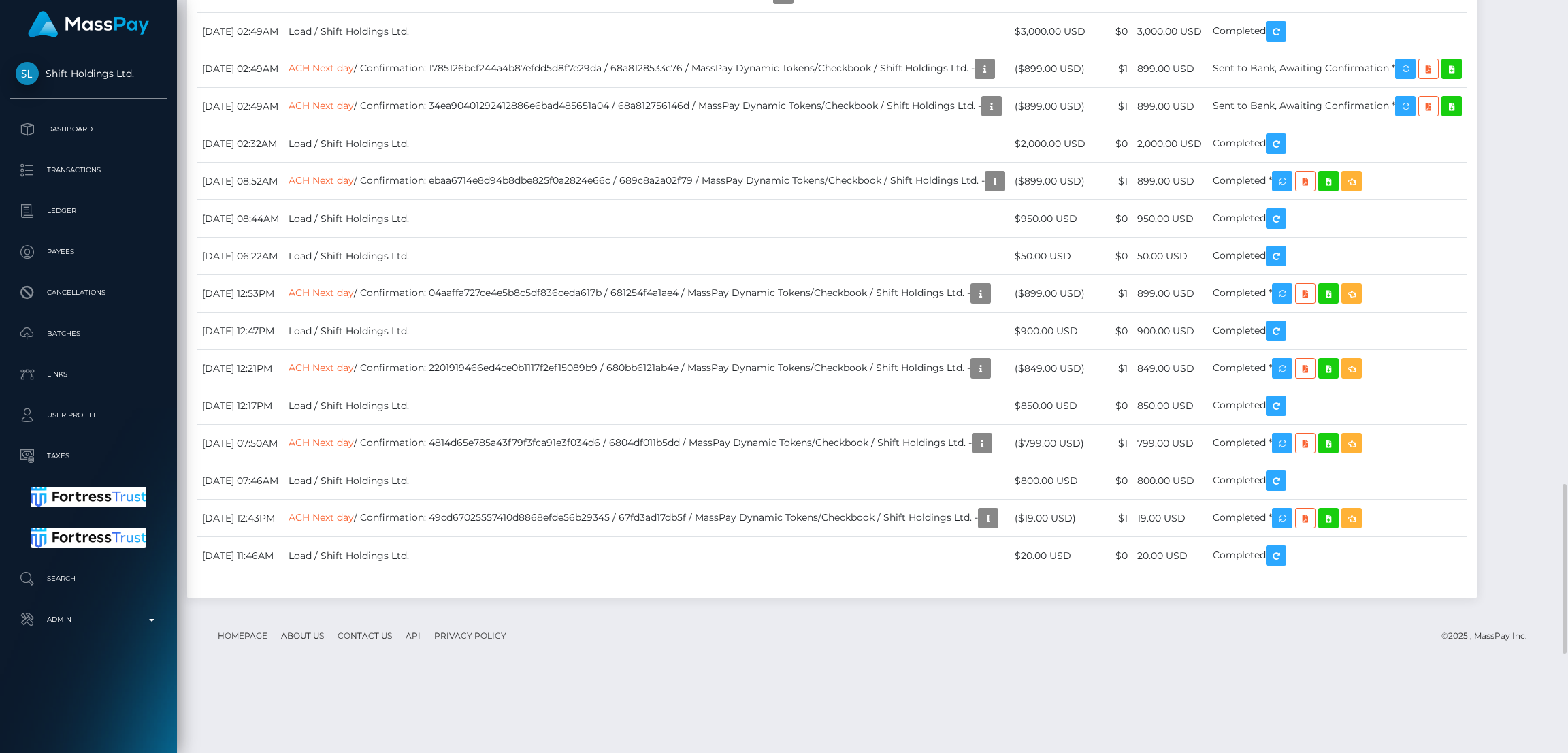
scroll to position [163, 436]
drag, startPoint x: 203, startPoint y: 394, endPoint x: 1302, endPoint y: 390, distance: 1099.0
